Goal: Navigation & Orientation: Find specific page/section

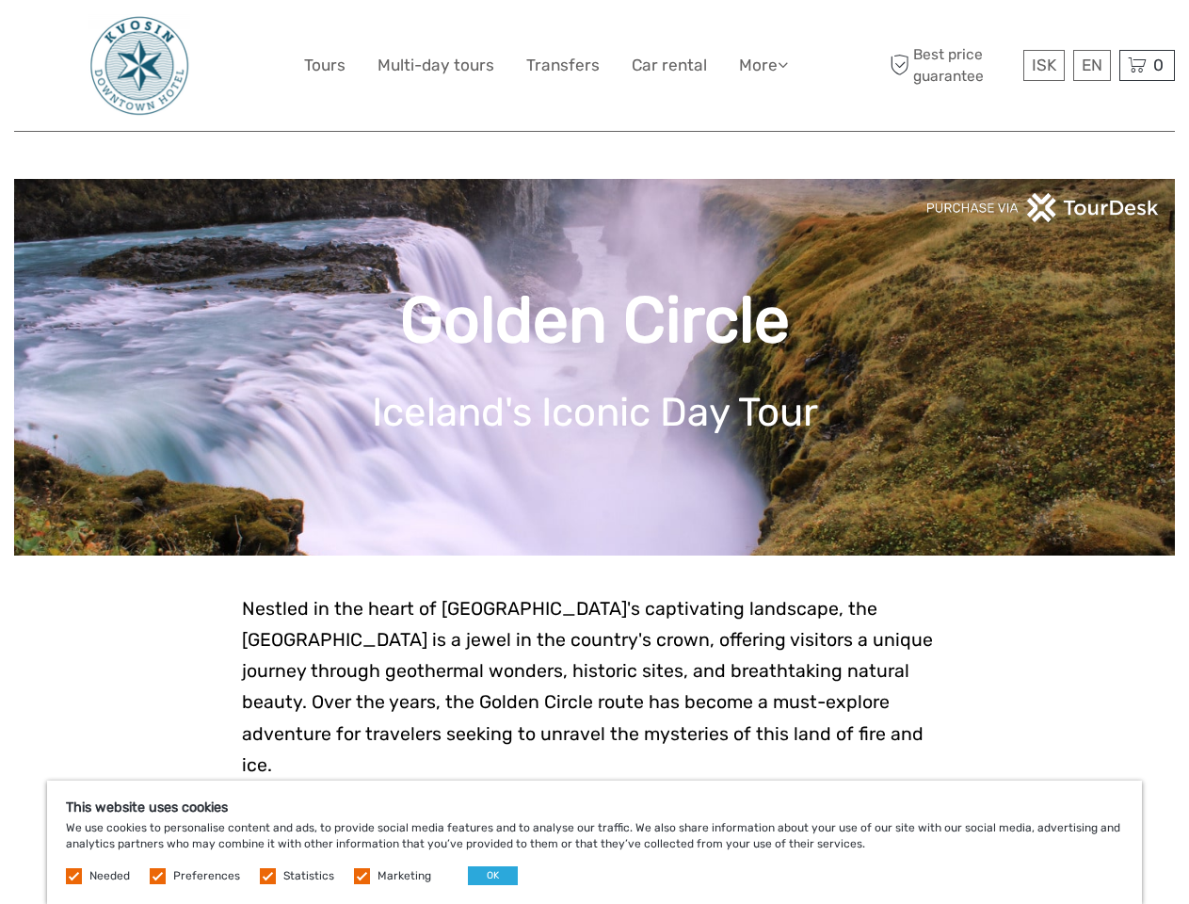
click at [761, 65] on link "More" at bounding box center [763, 65] width 49 height 27
click at [784, 64] on icon at bounding box center [782, 64] width 10 height 16
click at [1043, 65] on span "ISK" at bounding box center [1044, 65] width 24 height 19
click at [1091, 65] on div "EN English Español Deutsch" at bounding box center [1092, 65] width 38 height 31
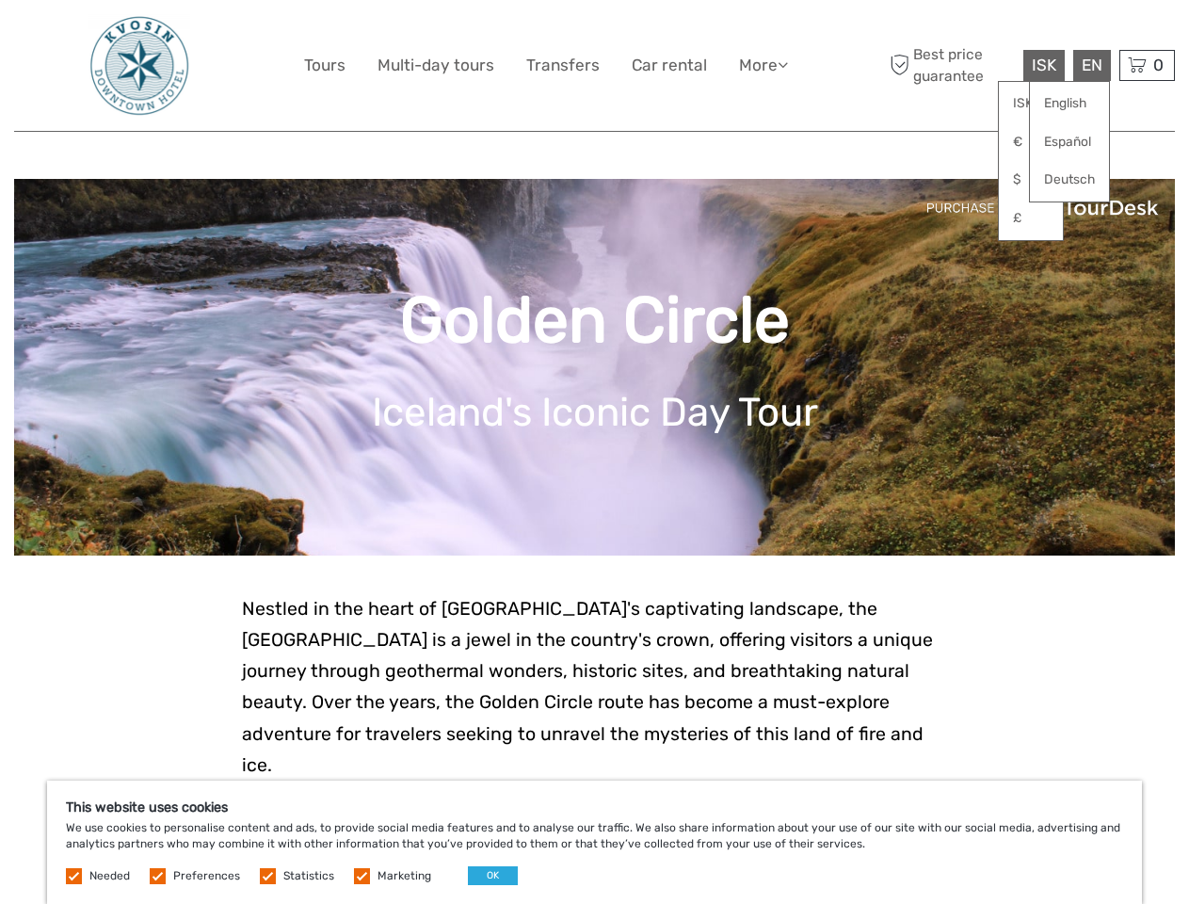
click at [1146, 65] on div "0 Items Total 0 ISK Checkout The shopping cart is empty." at bounding box center [1147, 65] width 56 height 31
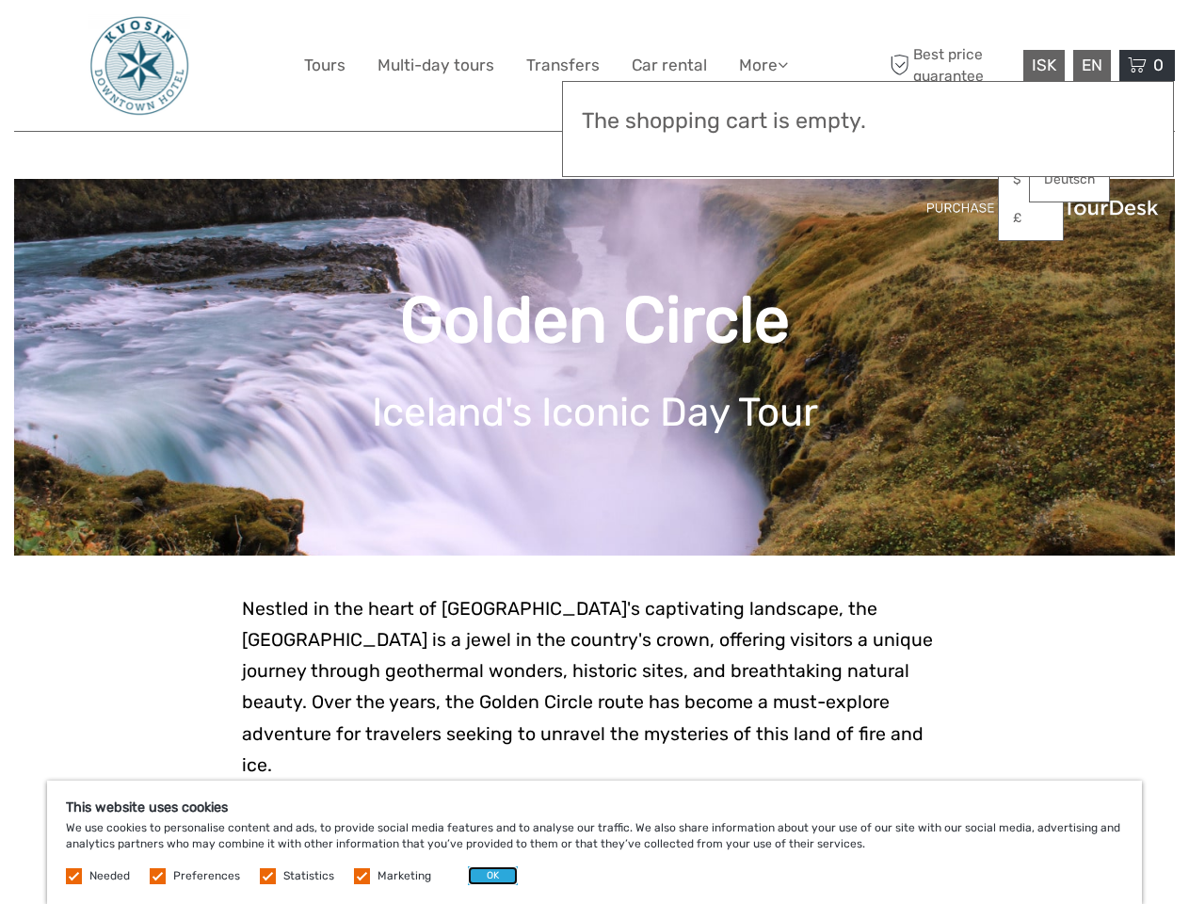
click at [485, 875] on button "OK" at bounding box center [493, 875] width 50 height 19
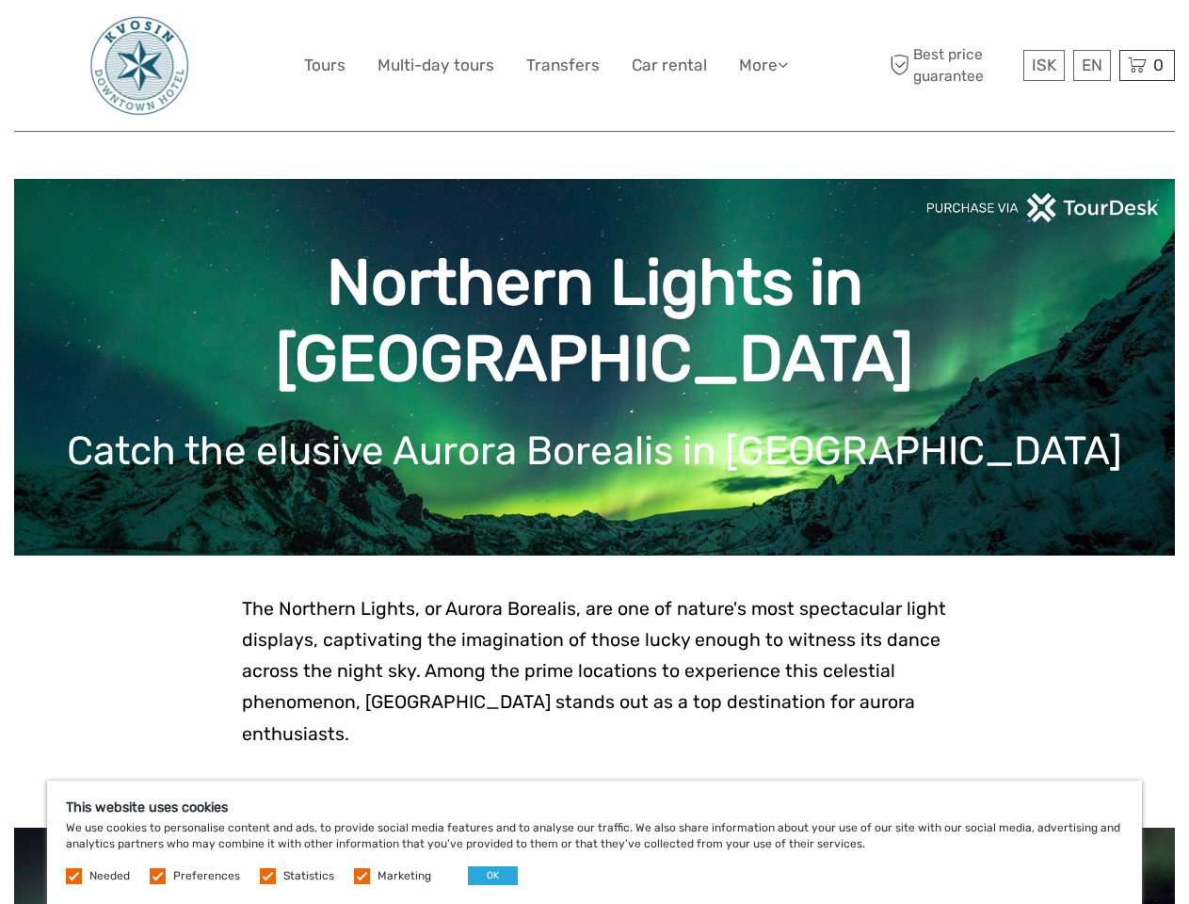
click at [761, 65] on link "More" at bounding box center [763, 65] width 49 height 27
click at [784, 64] on icon at bounding box center [782, 64] width 10 height 16
click at [1043, 65] on span "ISK" at bounding box center [1044, 65] width 24 height 19
click at [1091, 65] on div "EN English Español Deutsch" at bounding box center [1092, 65] width 38 height 31
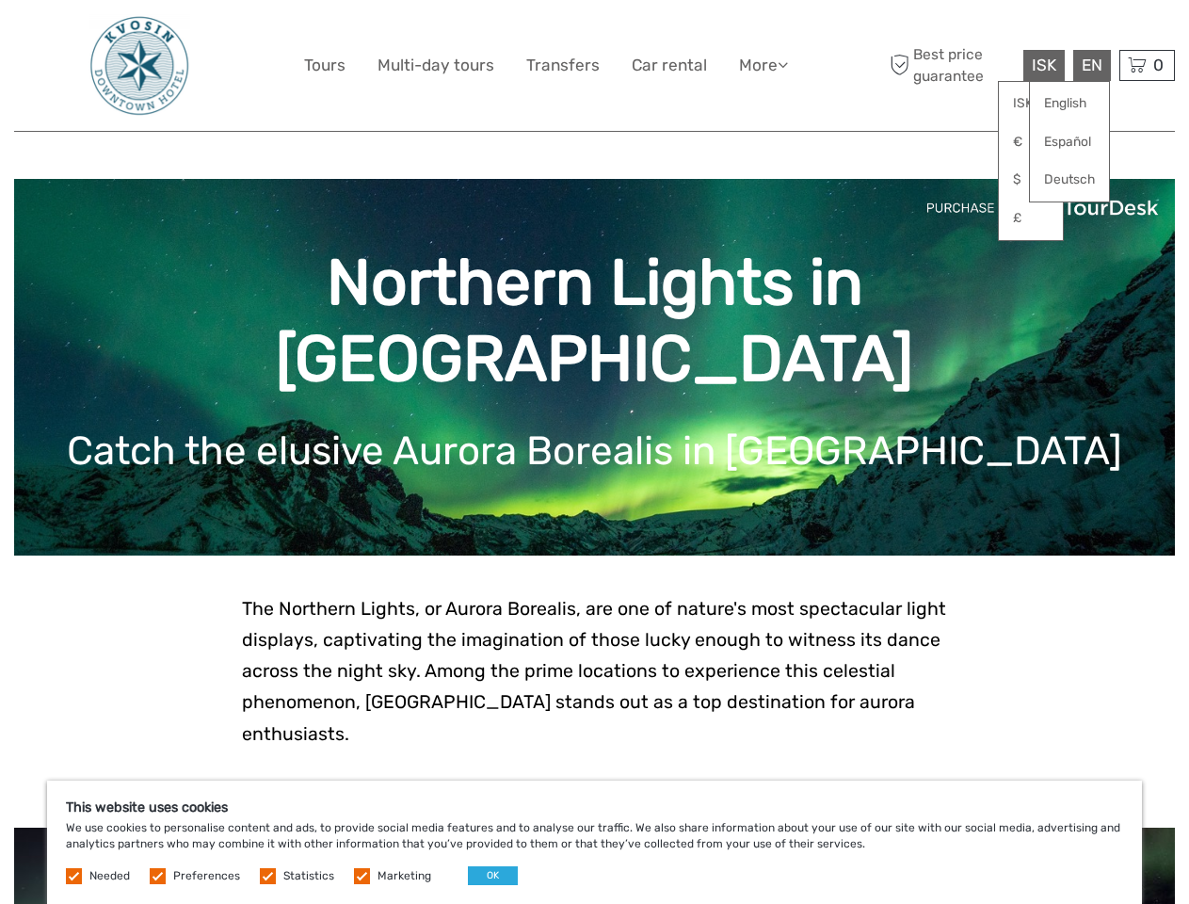
click at [1146, 65] on div "0 Items Total 0 ISK Checkout The shopping cart is empty." at bounding box center [1147, 65] width 56 height 31
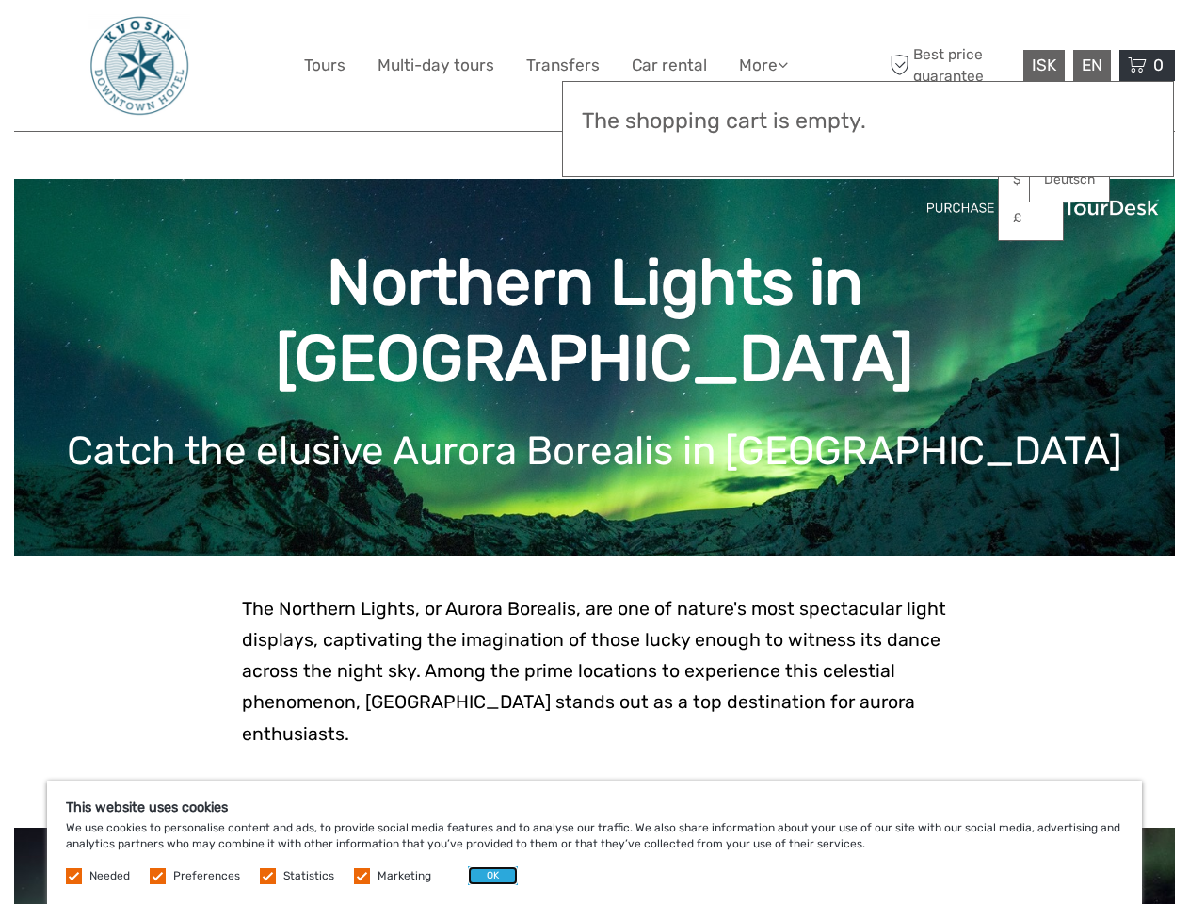
click at [485, 875] on button "OK" at bounding box center [493, 875] width 50 height 19
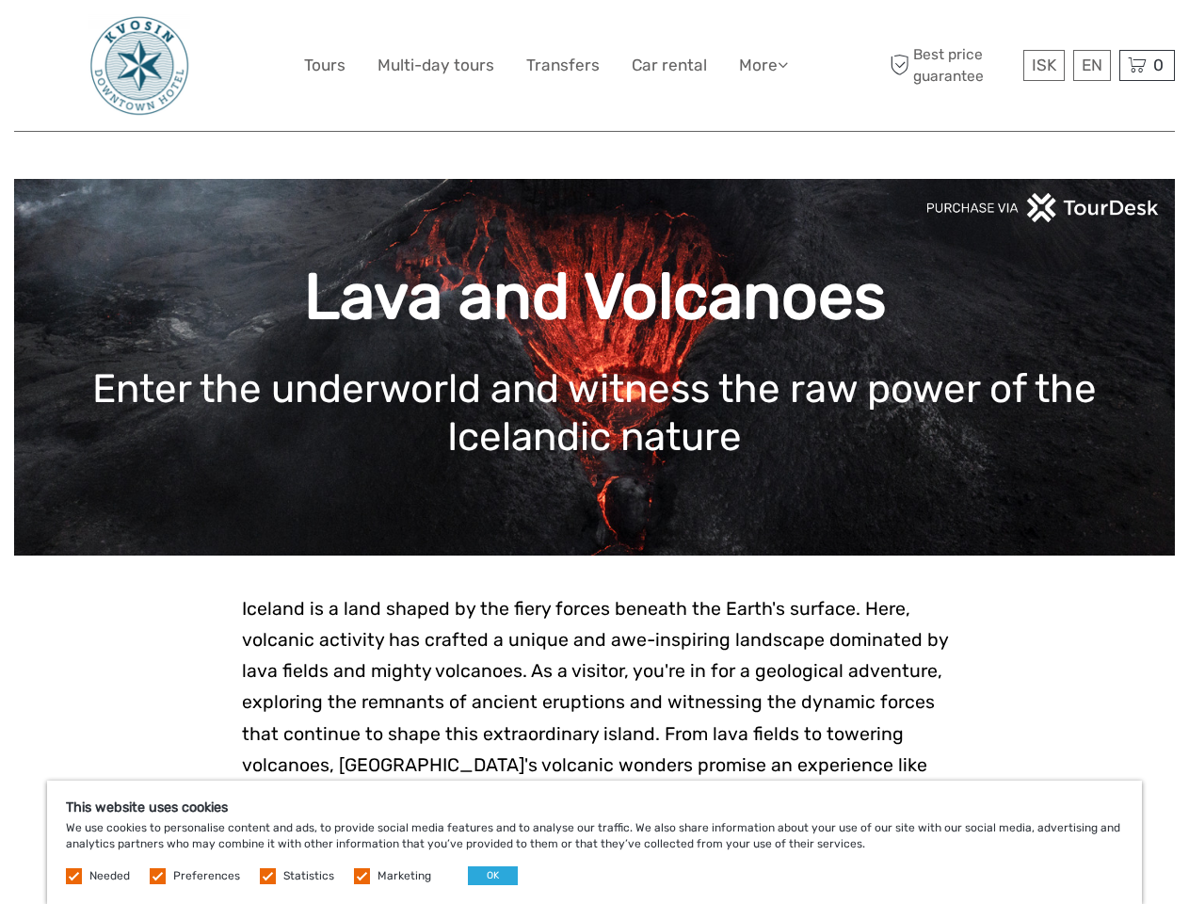
click at [761, 65] on link "More" at bounding box center [763, 65] width 49 height 27
click at [784, 64] on icon at bounding box center [782, 64] width 10 height 16
click at [1043, 65] on span "ISK" at bounding box center [1044, 65] width 24 height 19
click at [1091, 65] on div "EN English Español Deutsch" at bounding box center [1092, 65] width 38 height 31
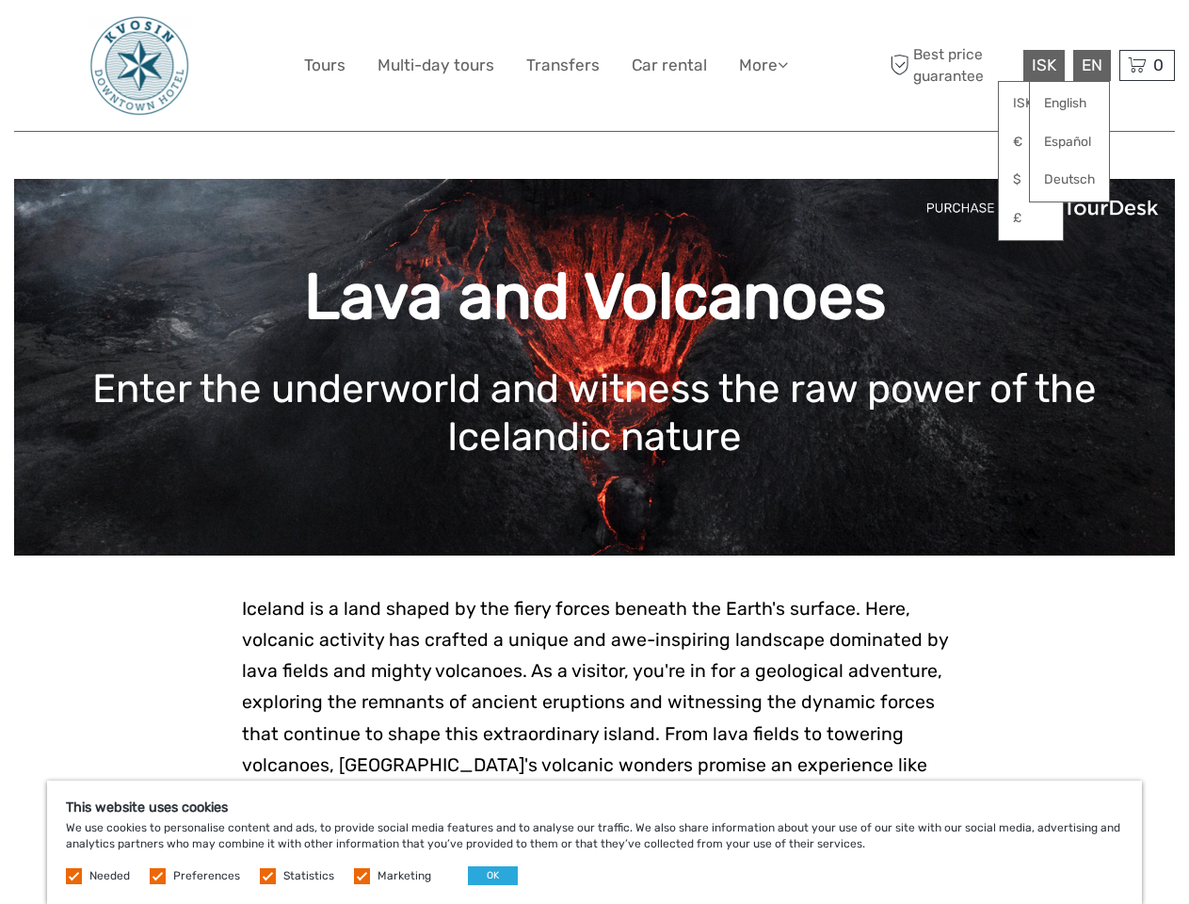
click at [1146, 65] on div "0 Items Total 0 ISK Checkout The shopping cart is empty." at bounding box center [1147, 65] width 56 height 31
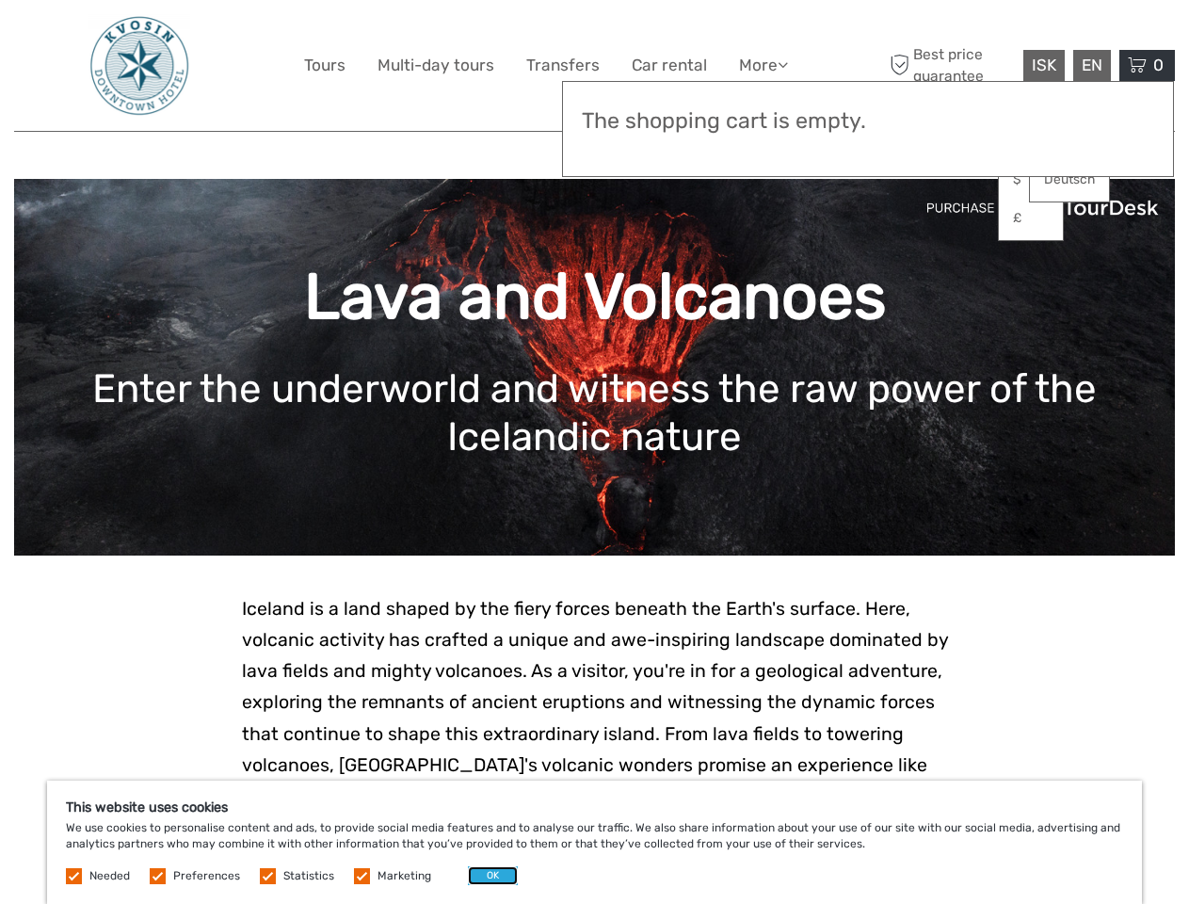
click at [485, 875] on button "OK" at bounding box center [493, 875] width 50 height 19
